Goal: Information Seeking & Learning: Learn about a topic

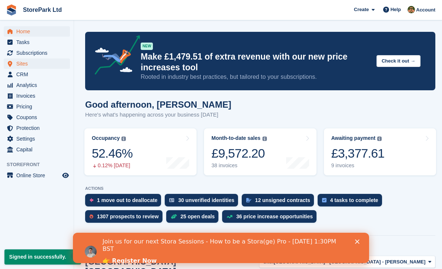
click at [19, 62] on span "Sites" at bounding box center [38, 64] width 44 height 10
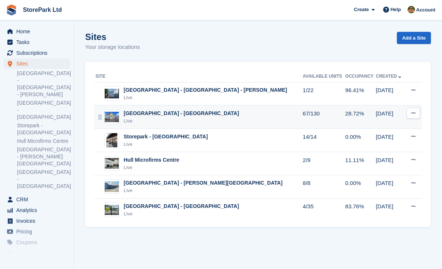
click at [164, 118] on div "Live" at bounding box center [182, 120] width 116 height 7
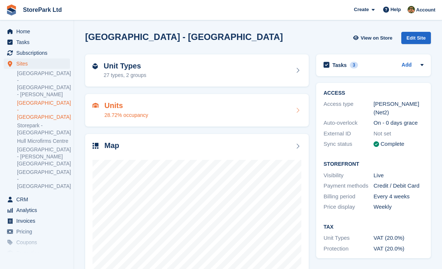
click at [245, 112] on div "Units 28.72% occupancy" at bounding box center [197, 111] width 209 height 18
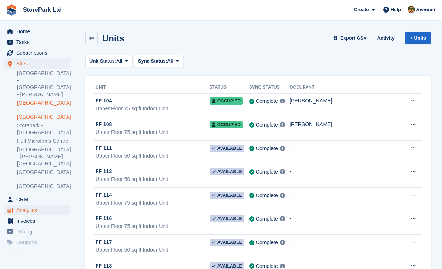
click at [42, 205] on span "Analytics" at bounding box center [38, 210] width 44 height 10
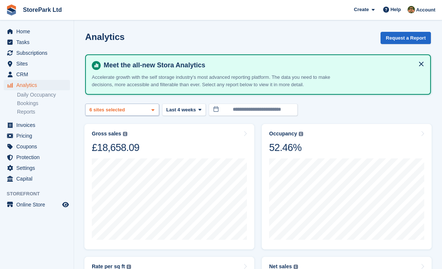
click at [150, 115] on div "Store Park - Bridge Works -... 2 sites selected 3 sites selected 4 sites select…" at bounding box center [122, 110] width 74 height 12
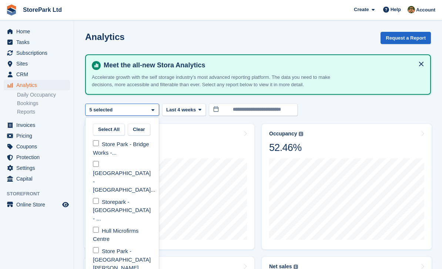
select select "****"
click at [140, 129] on button "Clear" at bounding box center [139, 130] width 23 height 12
select select "****"
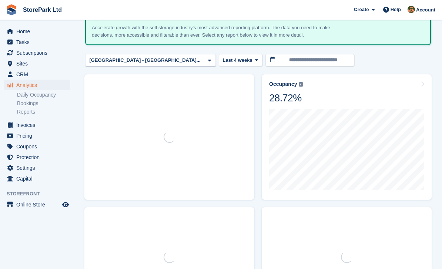
scroll to position [50, 0]
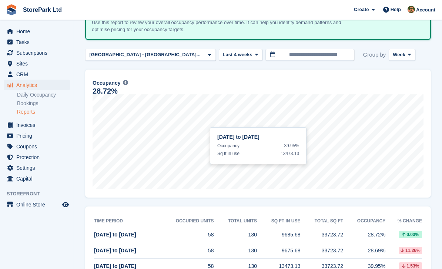
scroll to position [72, 0]
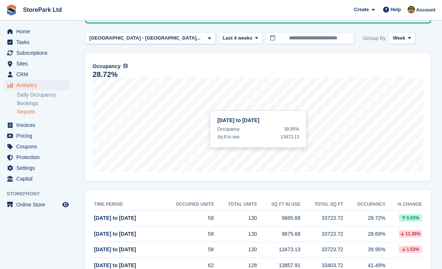
click at [129, 233] on span "4 Aug to 10 Aug" at bounding box center [115, 234] width 42 height 6
click at [117, 232] on span "4 Aug to 10 Aug" at bounding box center [115, 234] width 42 height 6
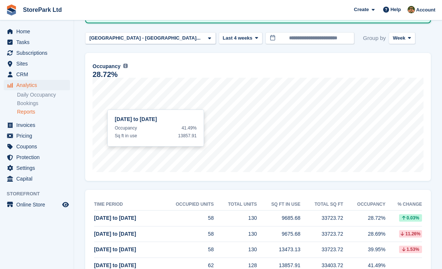
click at [26, 86] on span "Analytics" at bounding box center [38, 85] width 44 height 10
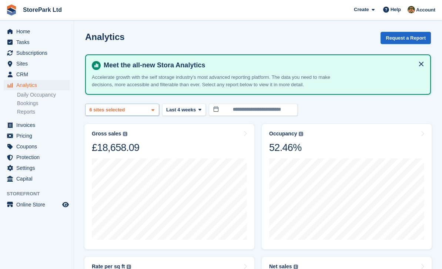
click at [155, 111] on span at bounding box center [153, 110] width 6 height 6
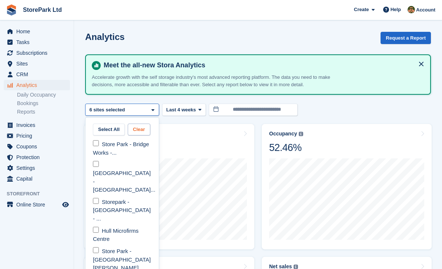
click at [145, 130] on button "Clear" at bounding box center [139, 130] width 23 height 12
select select "****"
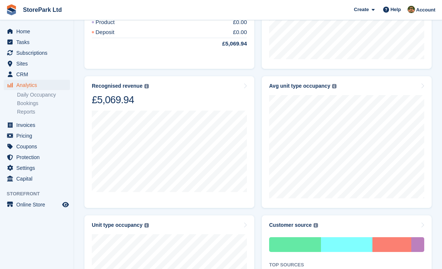
scroll to position [447, 0]
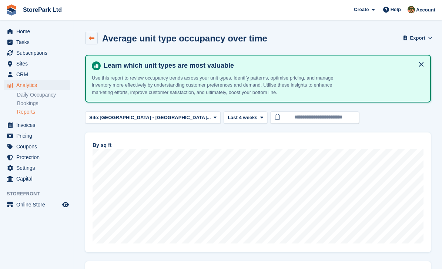
click at [93, 39] on icon at bounding box center [92, 39] width 6 height 6
click at [94, 38] on icon at bounding box center [92, 39] width 6 height 6
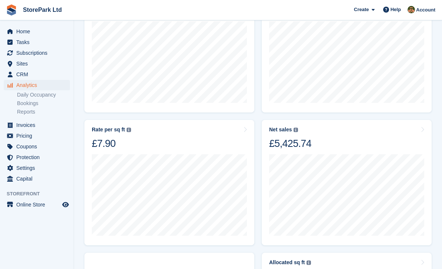
scroll to position [156, 0]
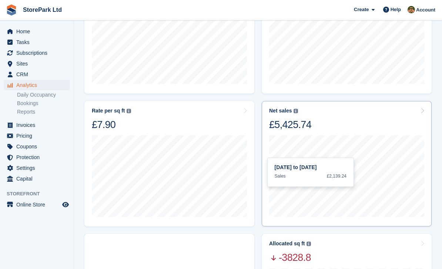
click at [376, 108] on div "Net sales The sum of all finalised invoices, after discount and excluding tax. …" at bounding box center [346, 119] width 155 height 23
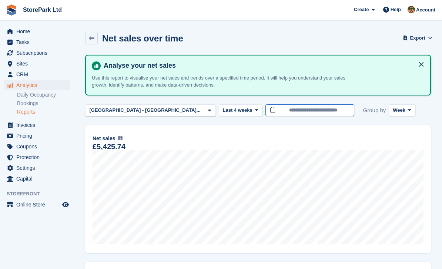
click at [298, 108] on input "**********" at bounding box center [310, 110] width 89 height 12
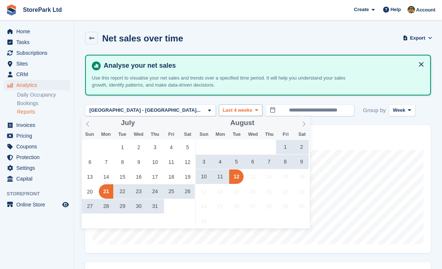
click at [255, 108] on icon at bounding box center [256, 110] width 3 height 5
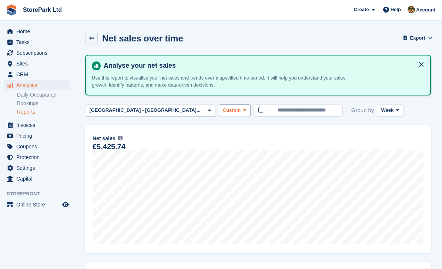
click at [243, 111] on icon at bounding box center [244, 110] width 3 height 5
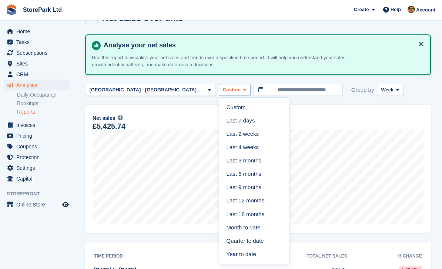
scroll to position [20, 0]
click at [222, 252] on link "Year to date" at bounding box center [254, 254] width 64 height 13
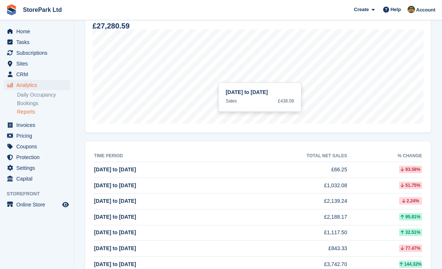
scroll to position [121, 0]
click at [207, 184] on td "4 Aug to 10 Aug" at bounding box center [158, 186] width 129 height 16
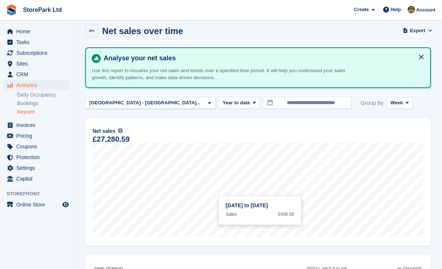
scroll to position [7, 0]
click at [252, 105] on span at bounding box center [255, 103] width 6 height 6
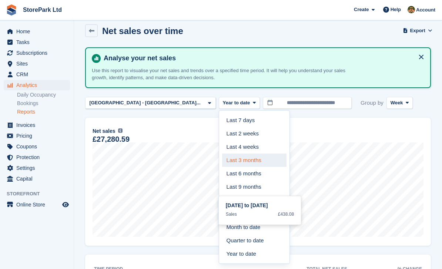
click at [222, 160] on link "Last 3 months" at bounding box center [254, 160] width 64 height 13
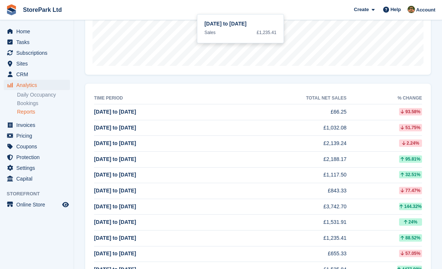
scroll to position [179, 0]
click at [208, 125] on td "4 Aug to 10 Aug" at bounding box center [158, 128] width 129 height 16
click at [122, 129] on span "4 Aug to 10 Aug" at bounding box center [115, 128] width 42 height 6
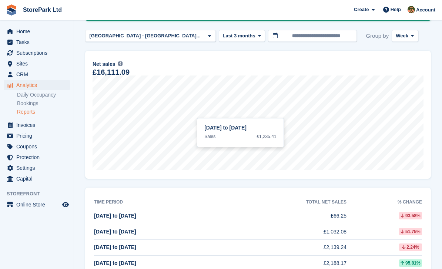
scroll to position [0, 0]
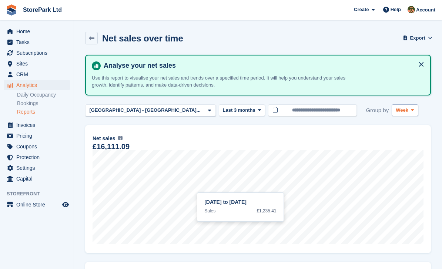
click at [410, 112] on span at bounding box center [413, 110] width 6 height 6
click at [395, 130] on link "Day" at bounding box center [427, 127] width 64 height 13
click at [219, 106] on button "Last 3 months" at bounding box center [242, 110] width 47 height 12
click at [162, 106] on div "[GEOGRAPHIC_DATA] - [GEOGRAPHIC_DATA]..." at bounding box center [150, 110] width 131 height 12
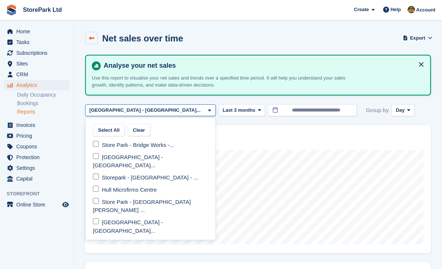
click at [92, 37] on icon at bounding box center [92, 39] width 6 height 6
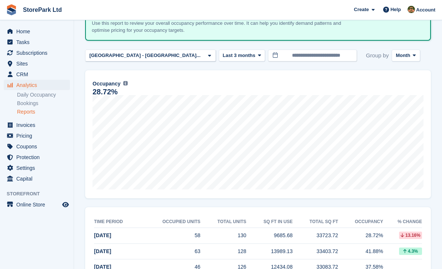
scroll to position [56, 0]
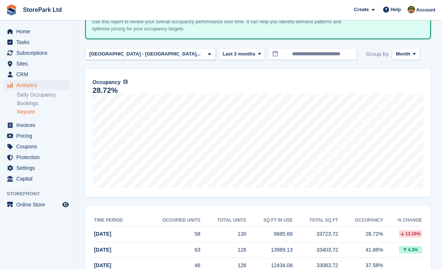
click at [139, 227] on td "[DATE]" at bounding box center [117, 235] width 46 height 16
click at [122, 236] on td "[DATE]" at bounding box center [117, 235] width 46 height 16
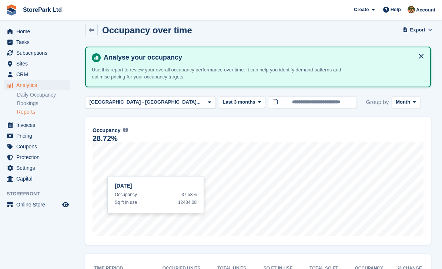
scroll to position [9, 0]
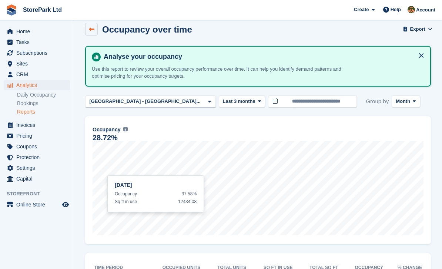
click at [92, 30] on icon at bounding box center [92, 30] width 6 height 6
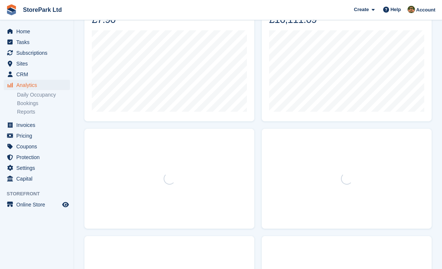
scroll to position [261, 0]
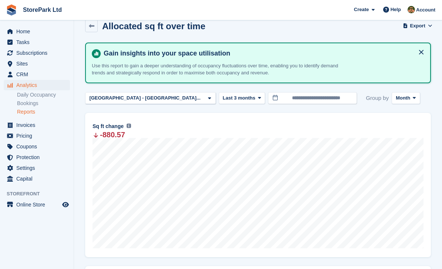
scroll to position [73, 0]
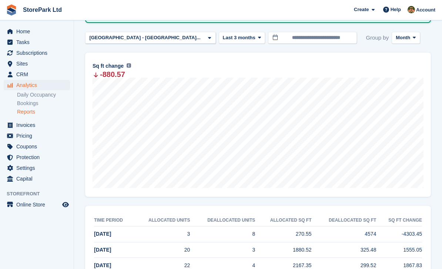
click at [104, 233] on span "[DATE]" at bounding box center [102, 234] width 17 height 6
click at [103, 236] on span "[DATE]" at bounding box center [102, 234] width 17 height 6
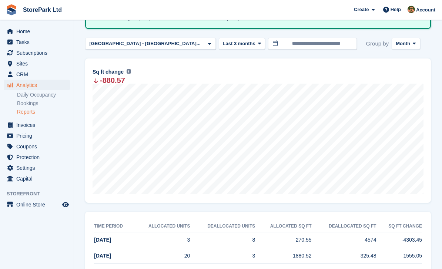
scroll to position [67, 0]
click at [371, 242] on td "4574" at bounding box center [344, 241] width 65 height 16
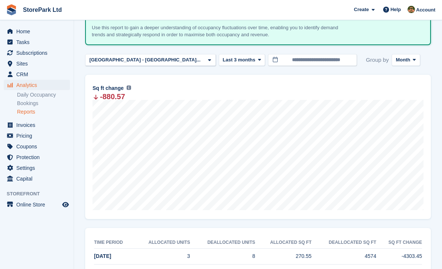
scroll to position [73, 0]
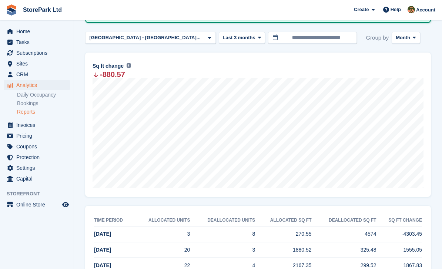
click at [123, 235] on td "[DATE]" at bounding box center [113, 235] width 39 height 16
click at [182, 234] on td "3" at bounding box center [161, 235] width 57 height 16
click at [123, 242] on td "[DATE]" at bounding box center [113, 235] width 39 height 16
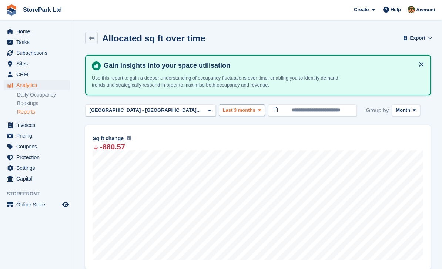
click at [223, 108] on span "Last 3 months" at bounding box center [239, 110] width 33 height 7
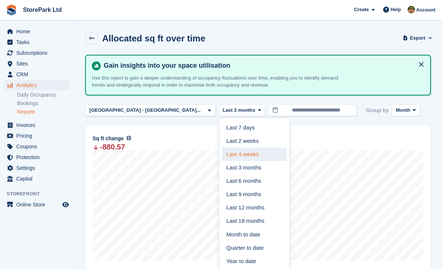
click at [222, 153] on link "Last 4 weeks" at bounding box center [254, 154] width 64 height 13
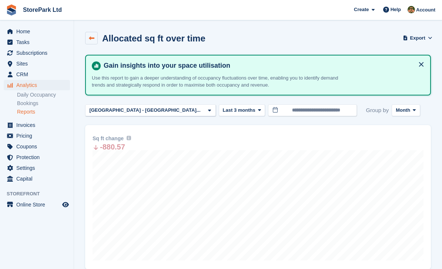
click at [94, 37] on icon at bounding box center [92, 39] width 6 height 6
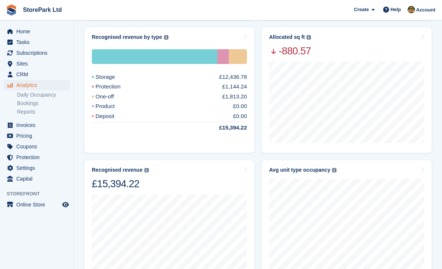
scroll to position [336, 0]
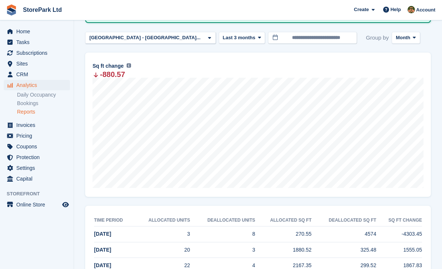
scroll to position [48, 0]
